Goal: Information Seeking & Learning: Learn about a topic

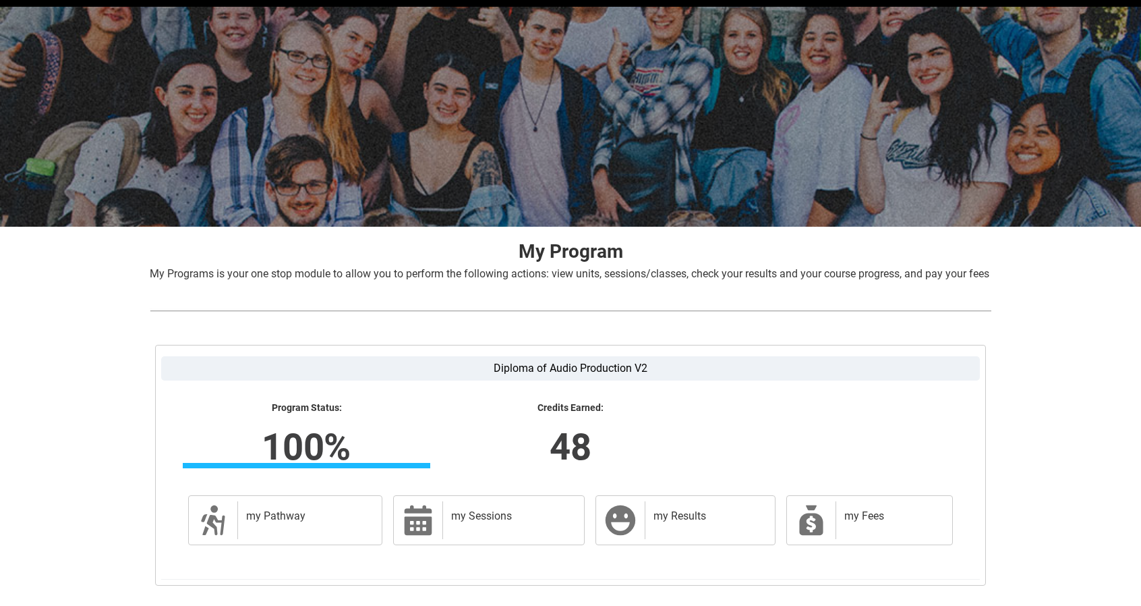
scroll to position [144, 0]
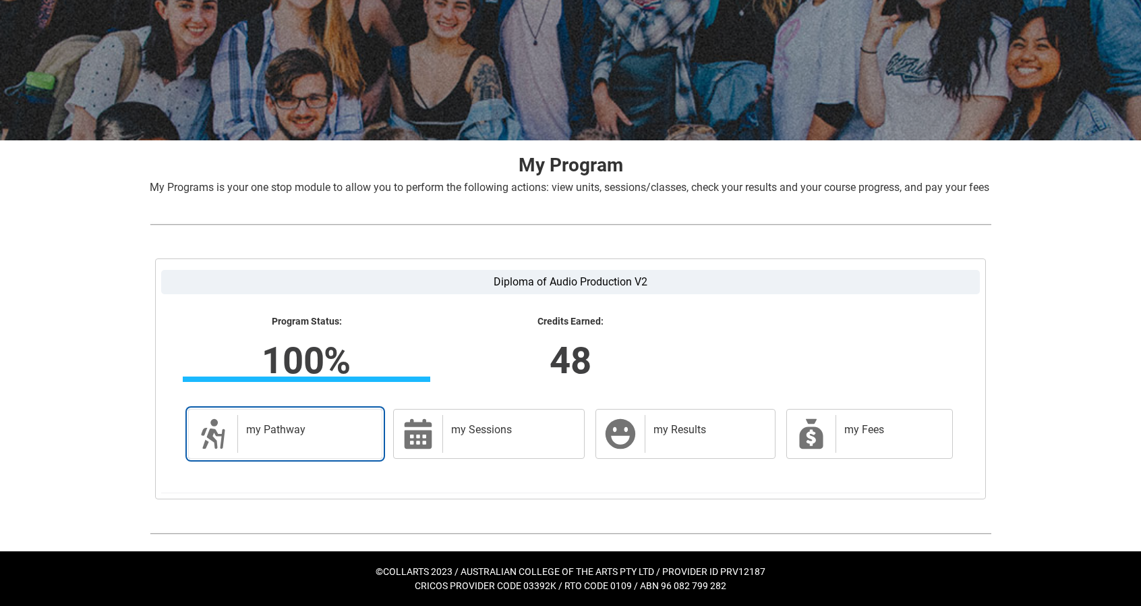
click at [319, 428] on h2 "my Pathway" at bounding box center [307, 429] width 122 height 13
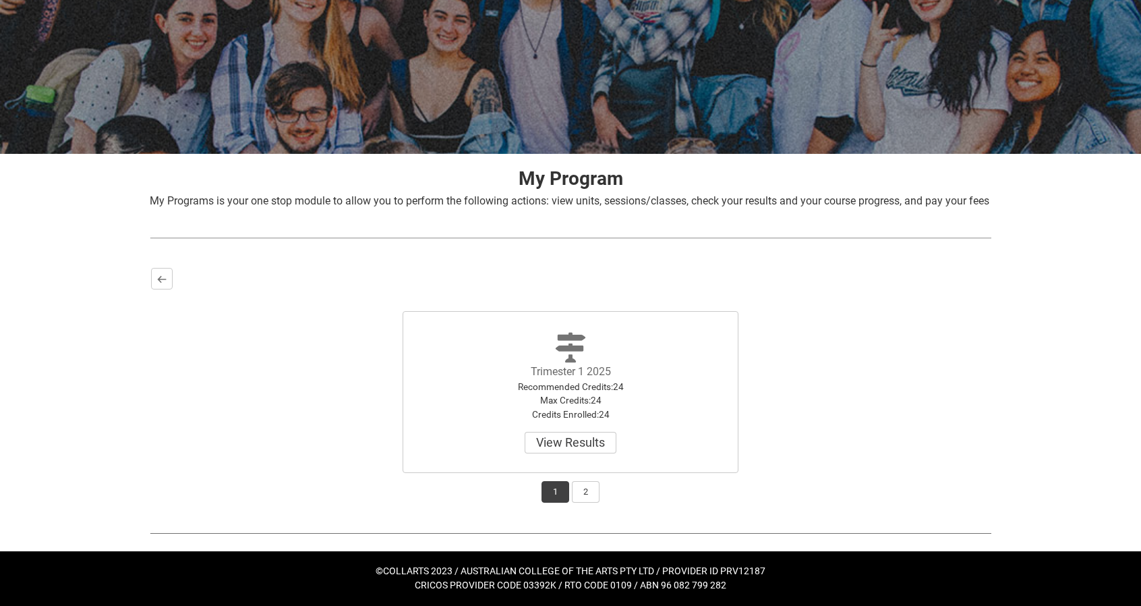
scroll to position [131, 0]
click at [580, 494] on button "2" at bounding box center [586, 492] width 28 height 22
click at [551, 492] on button "1" at bounding box center [556, 492] width 28 height 22
click at [575, 493] on button "2" at bounding box center [586, 492] width 28 height 22
click at [553, 445] on button "View Results" at bounding box center [571, 443] width 92 height 22
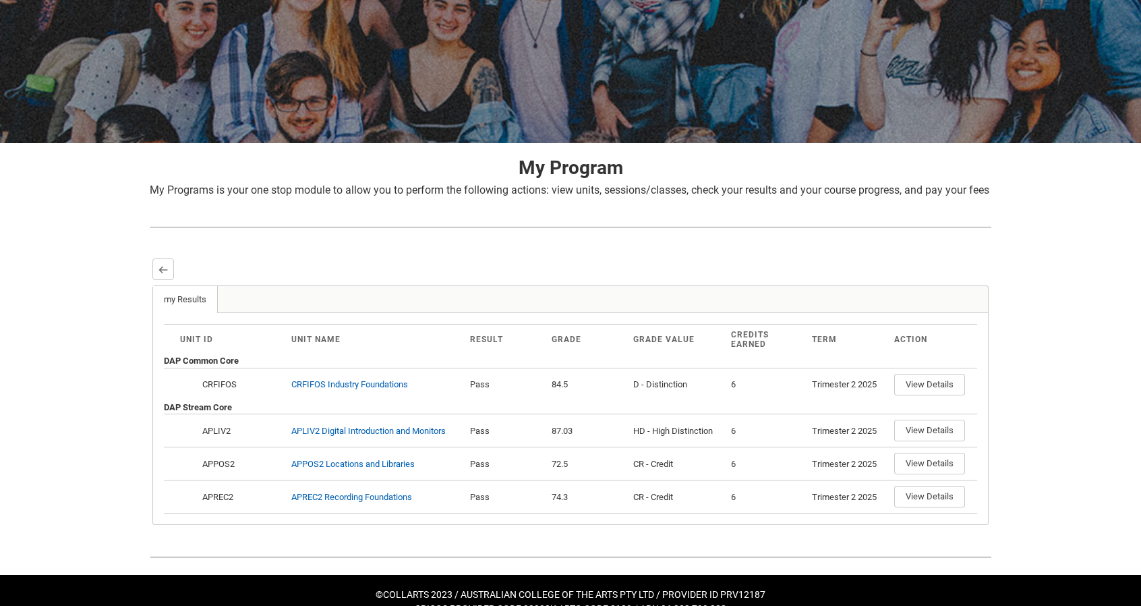
scroll to position [163, 0]
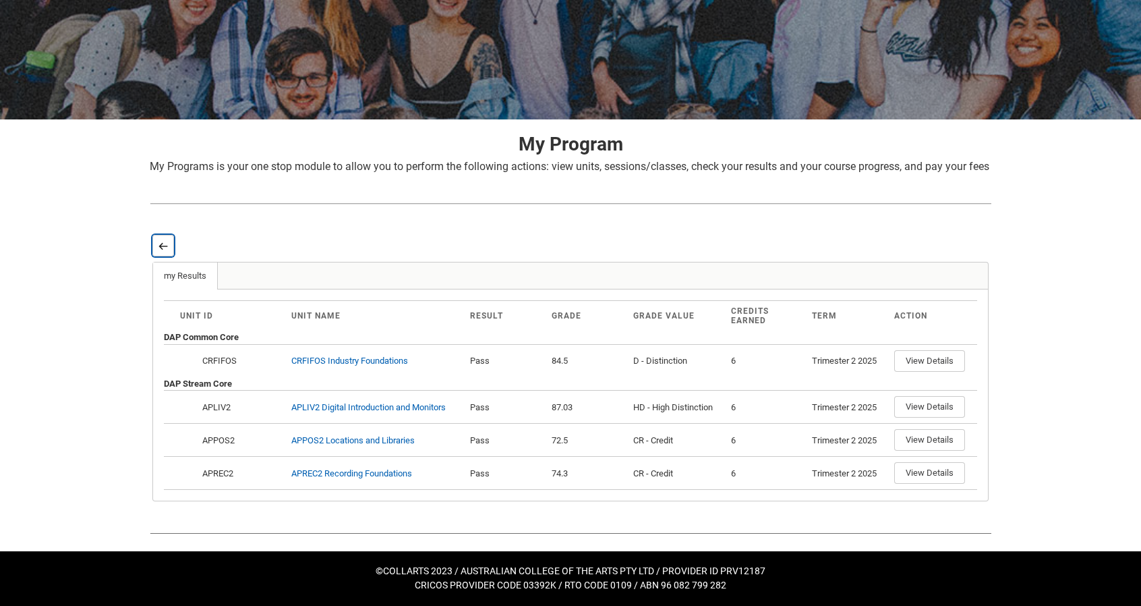
click at [165, 246] on lightning-primitive-icon "button" at bounding box center [163, 246] width 9 height 10
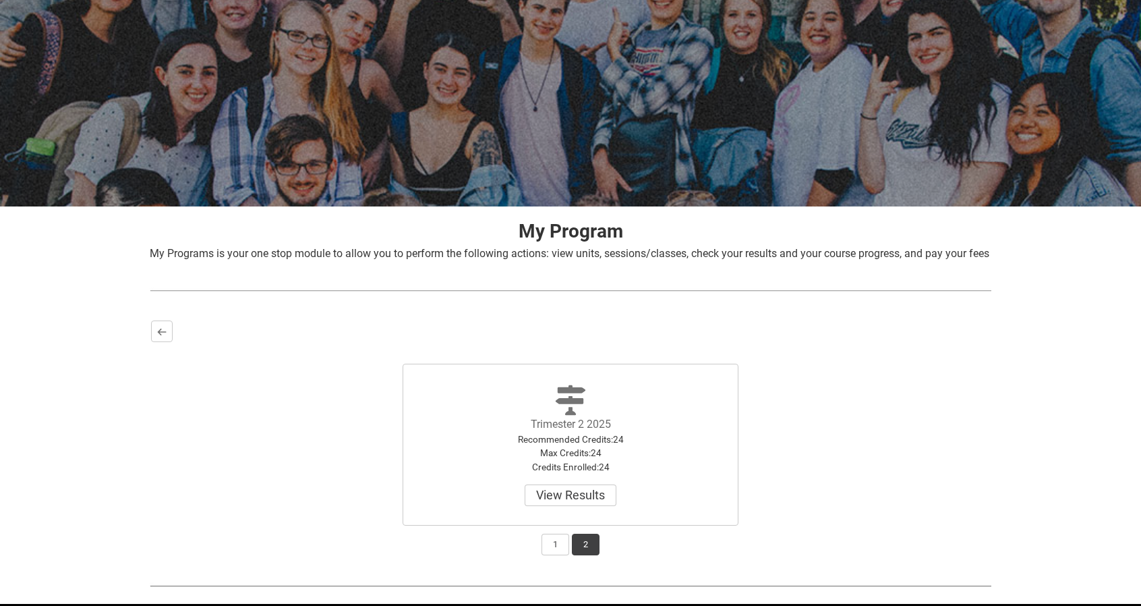
scroll to position [67, 0]
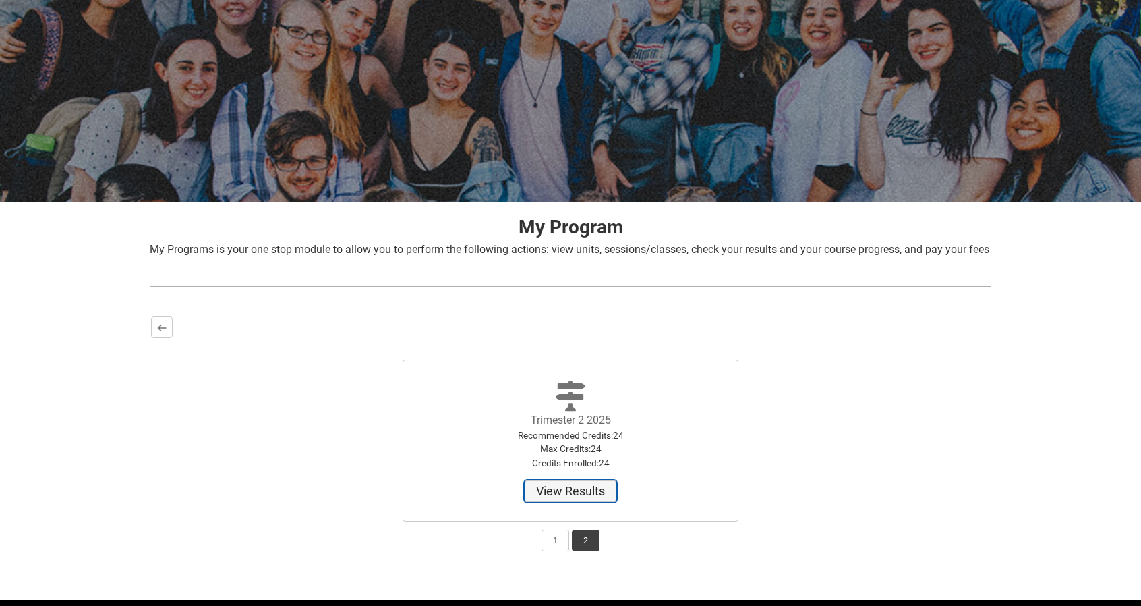
click at [584, 502] on button "View Results" at bounding box center [571, 491] width 92 height 22
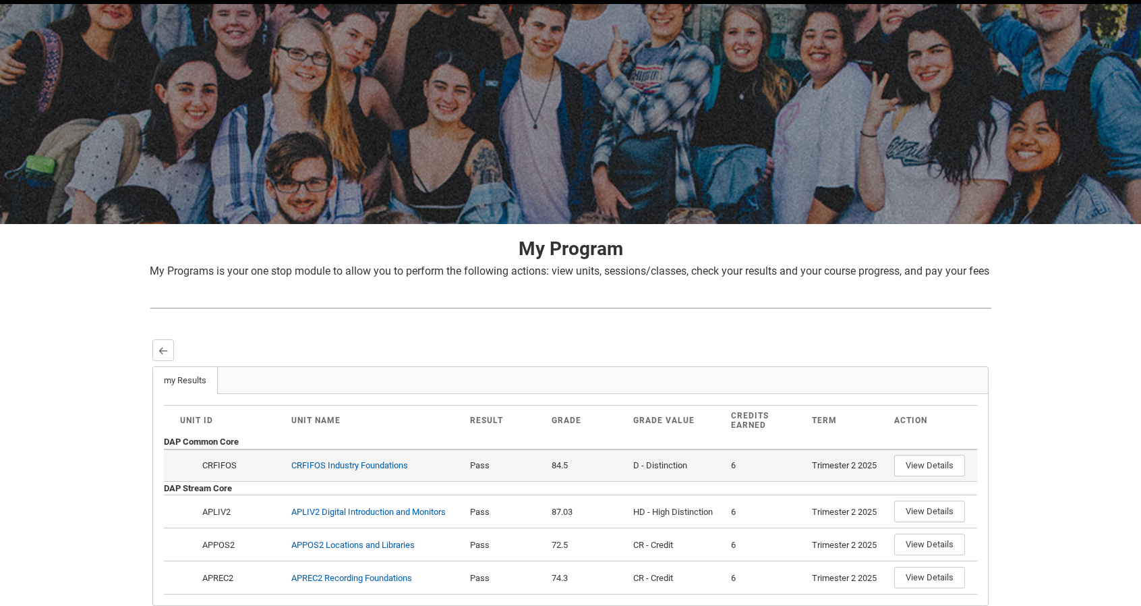
scroll to position [163, 0]
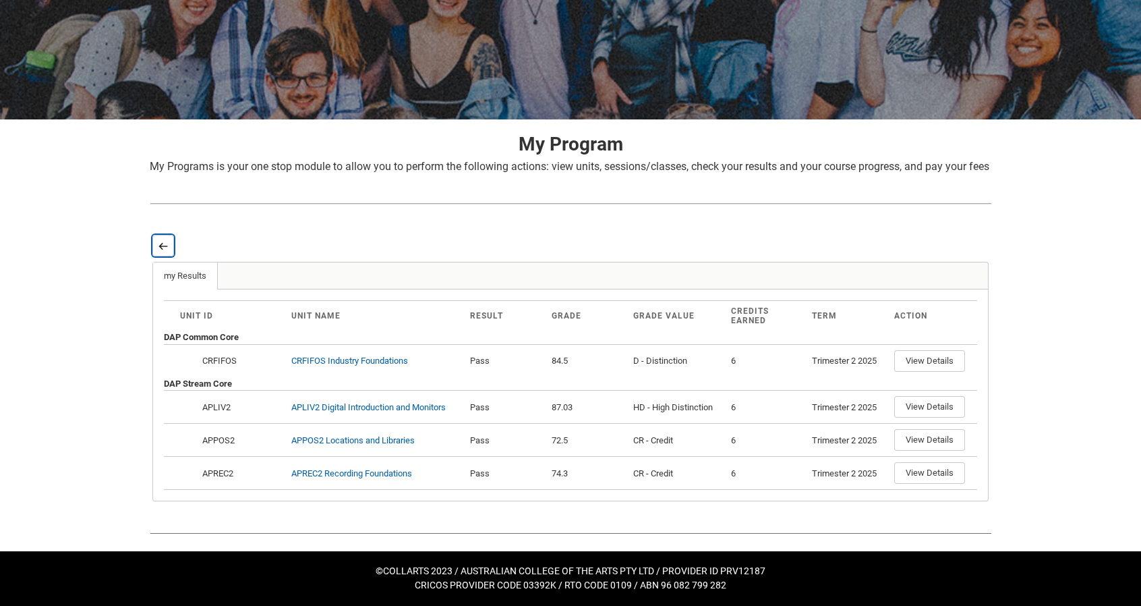
click at [166, 248] on lightning-primitive-icon "button" at bounding box center [163, 246] width 9 height 10
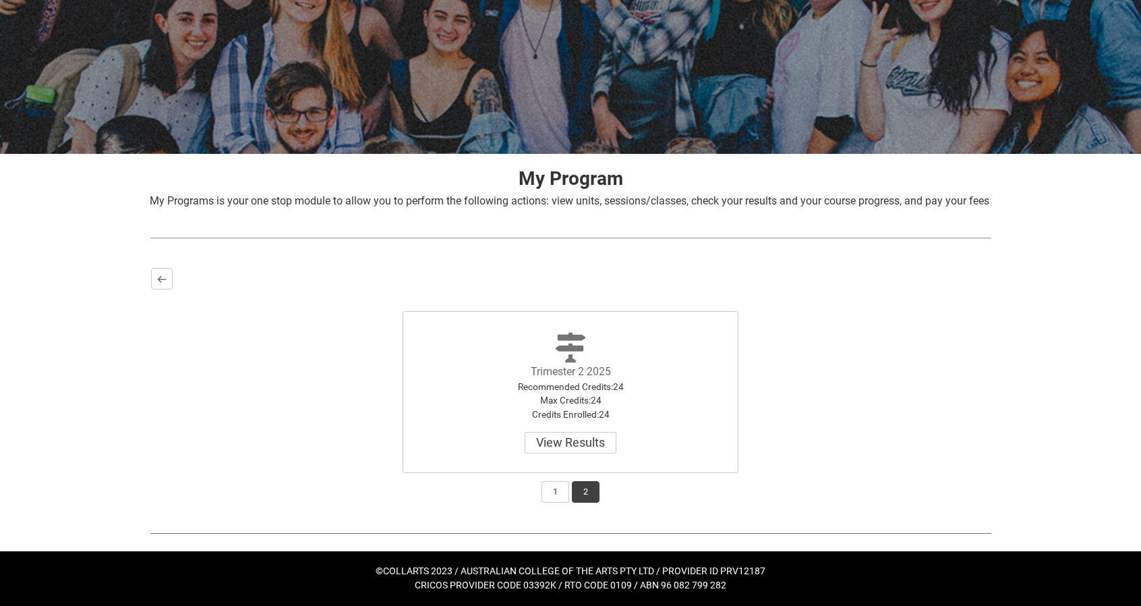
scroll to position [131, 0]
click at [554, 501] on button "1" at bounding box center [556, 492] width 28 height 22
click at [563, 446] on button "View Results" at bounding box center [571, 443] width 92 height 22
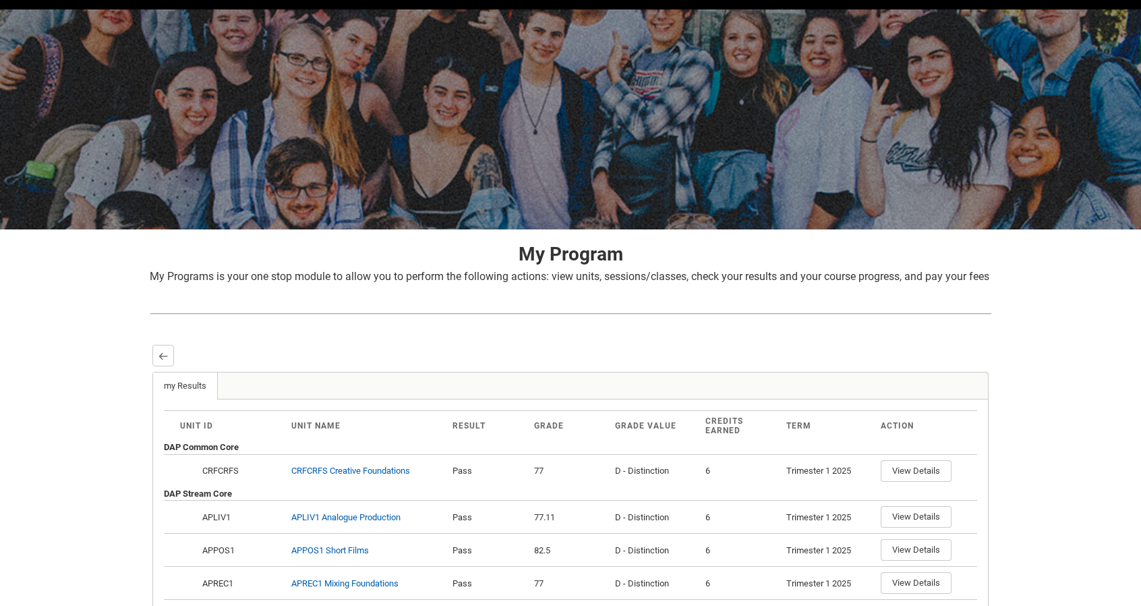
scroll to position [163, 0]
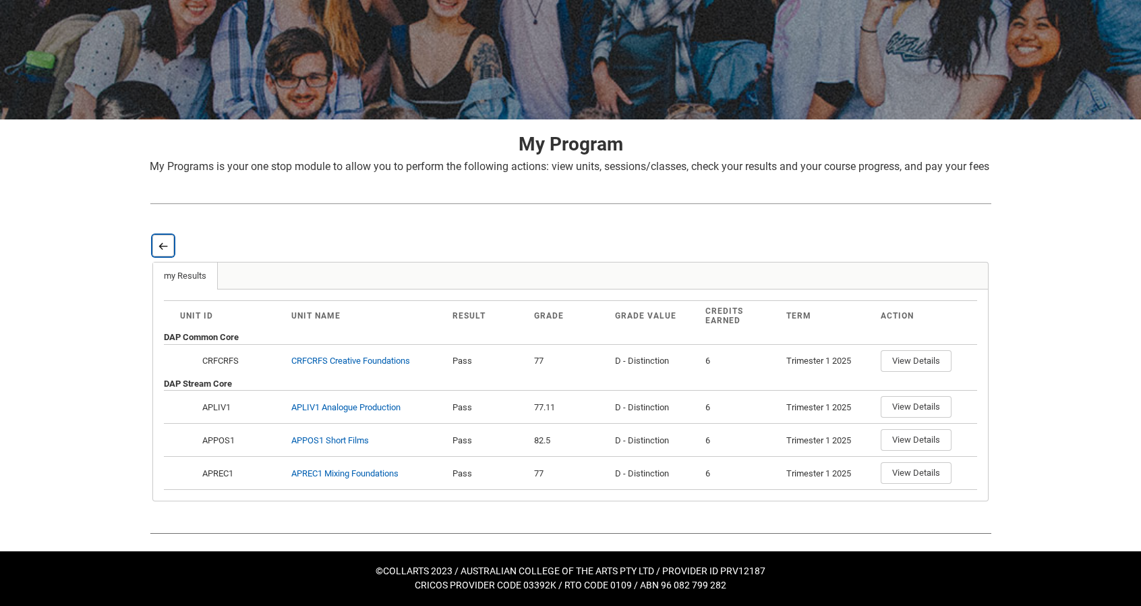
click at [155, 252] on button "Back" at bounding box center [163, 246] width 22 height 22
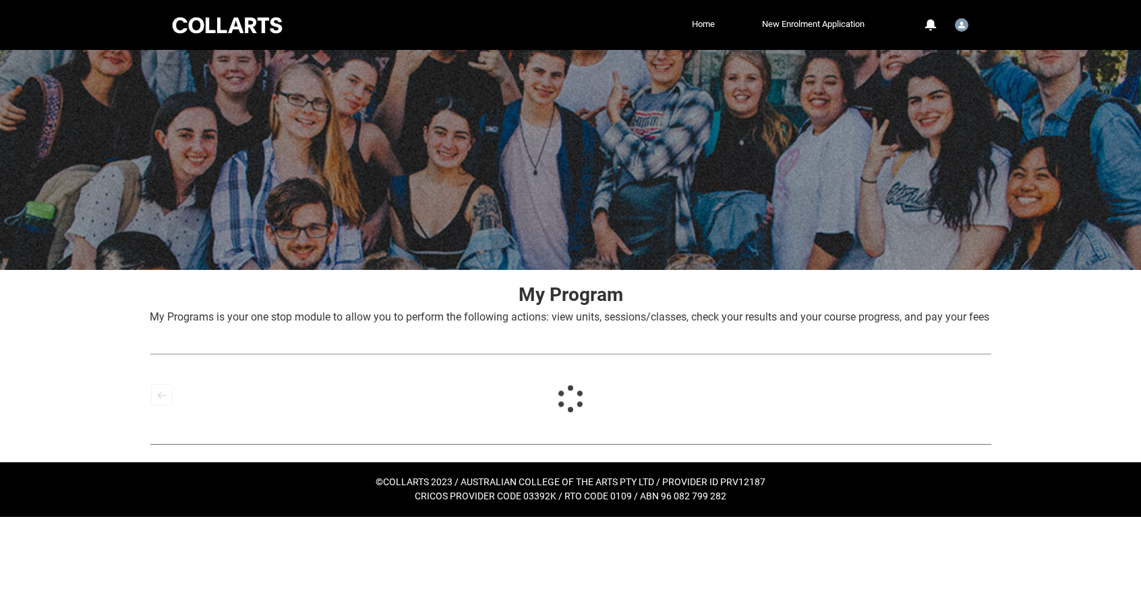
scroll to position [0, 0]
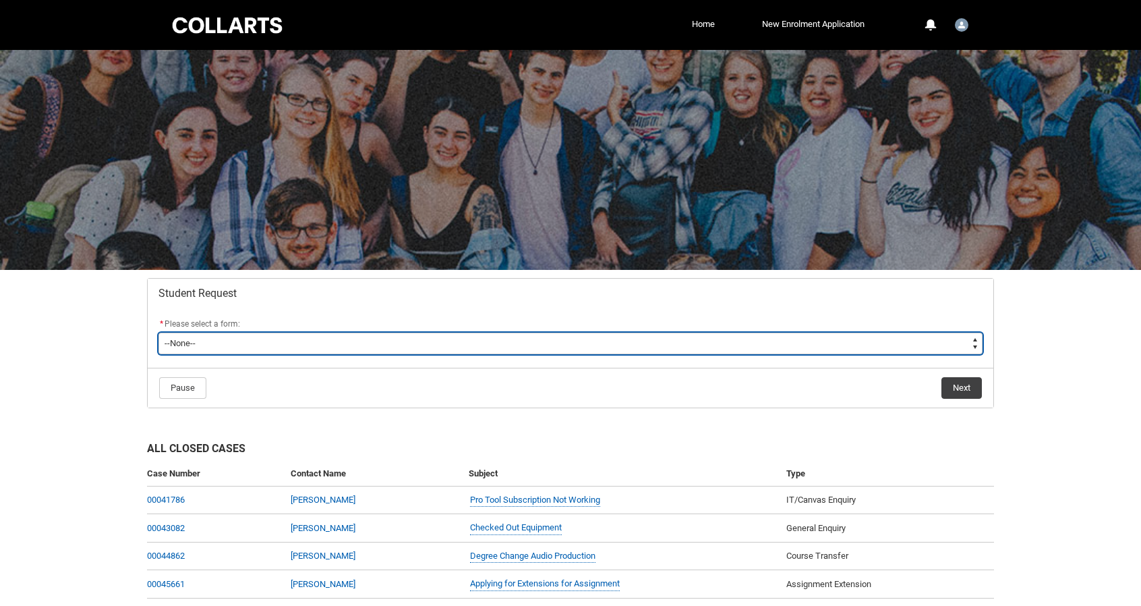
click at [234, 346] on select "--None-- Academic Transcript Application to Appeal Assignment Extension Change …" at bounding box center [571, 344] width 824 height 22
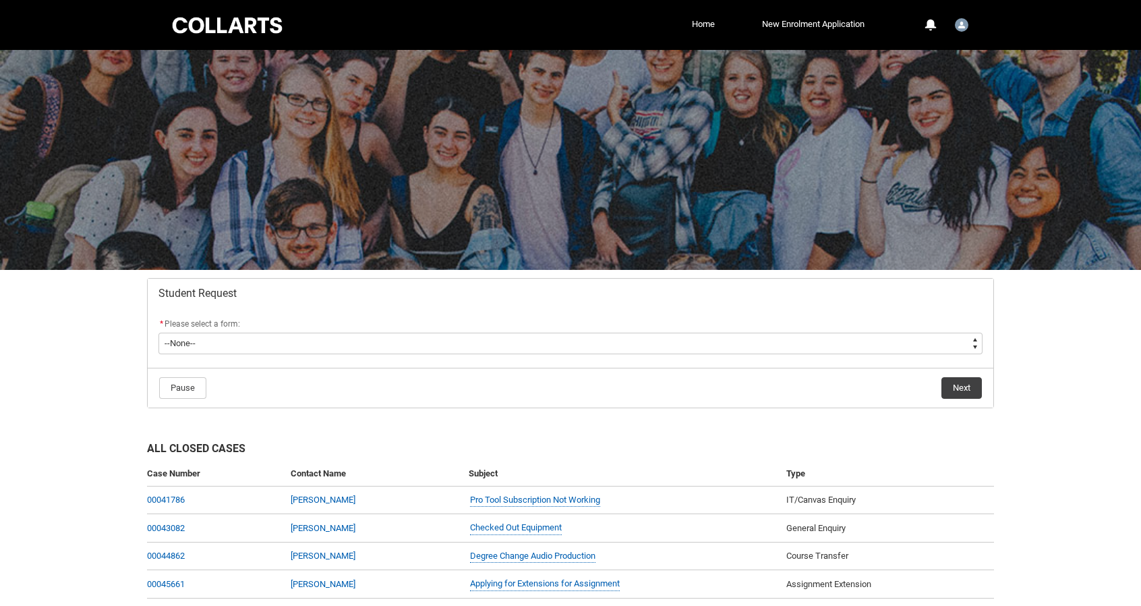
click at [82, 328] on div "Skip to Main Content Collarts Education Community Home New Enrolment Applicatio…" at bounding box center [570, 343] width 1141 height 686
